Goal: Navigation & Orientation: Find specific page/section

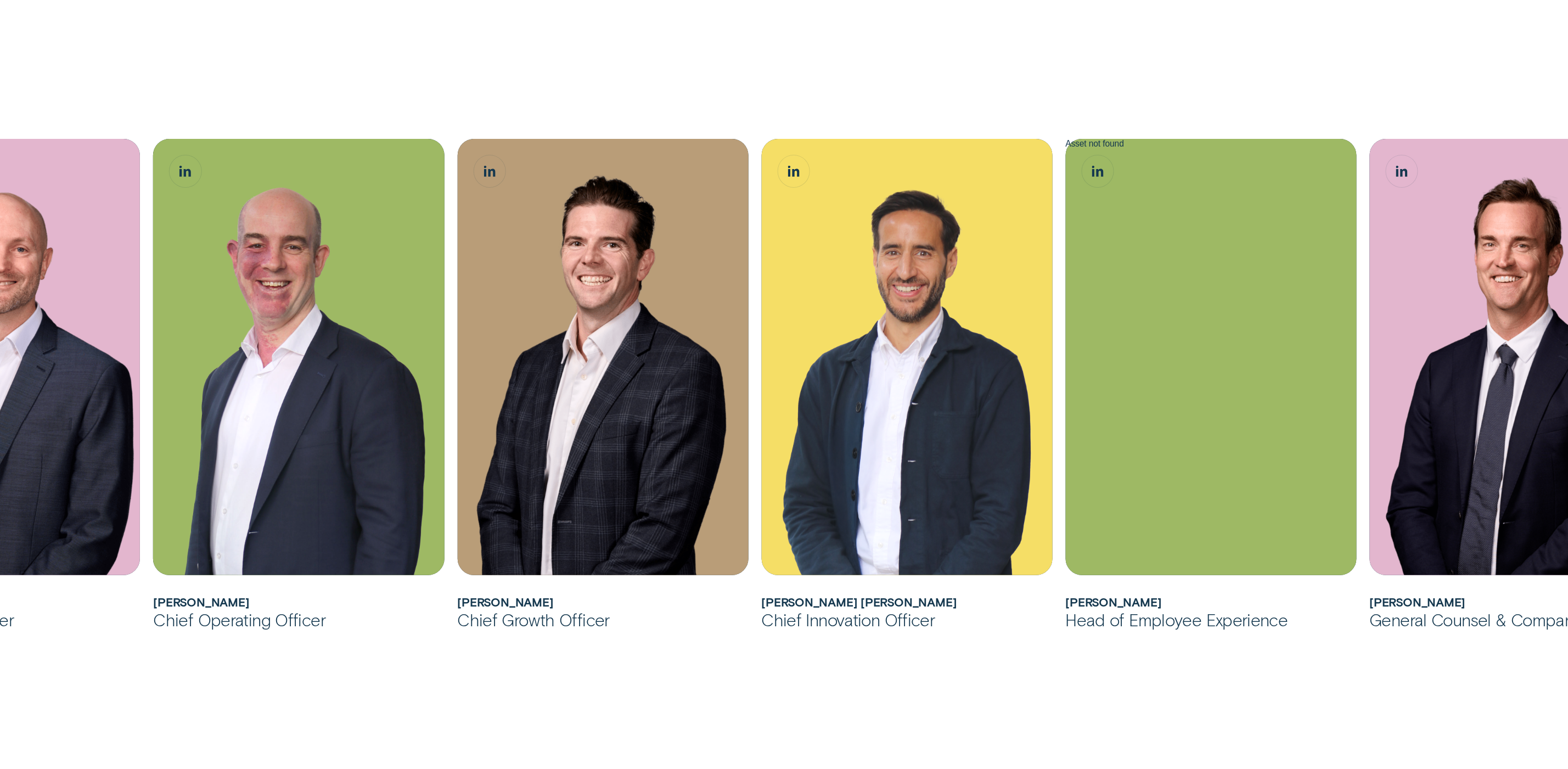
scroll to position [896, 0]
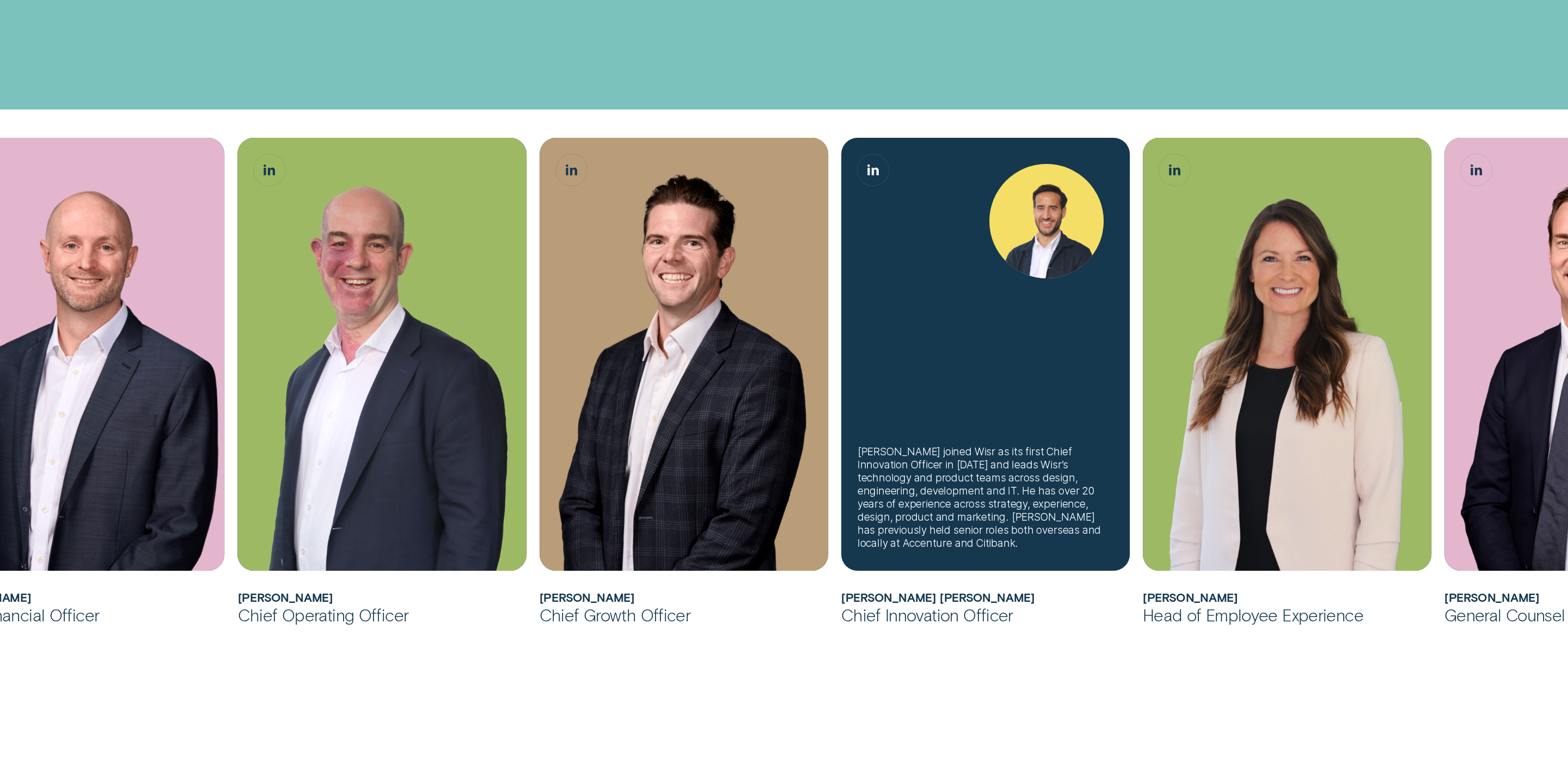
scroll to position [616, 0]
